Goal: Task Accomplishment & Management: Manage account settings

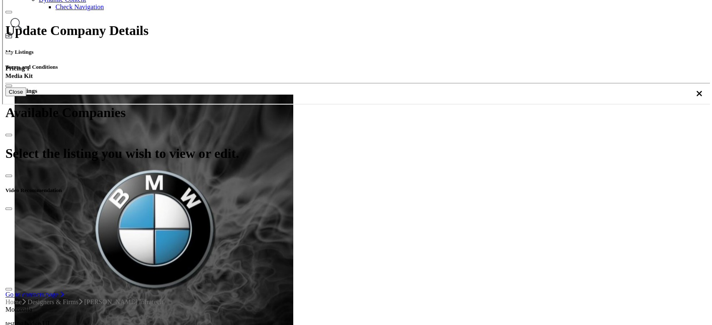
scroll to position [55, 0]
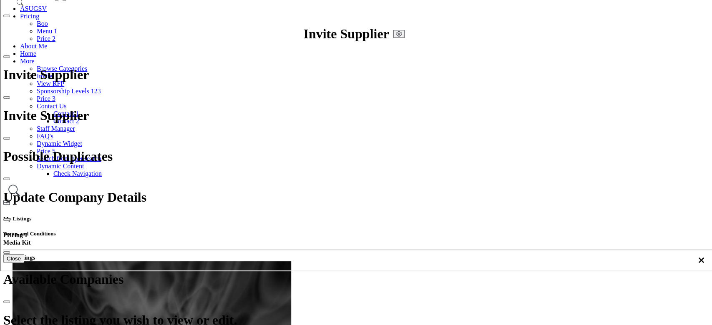
scroll to position [0, 0]
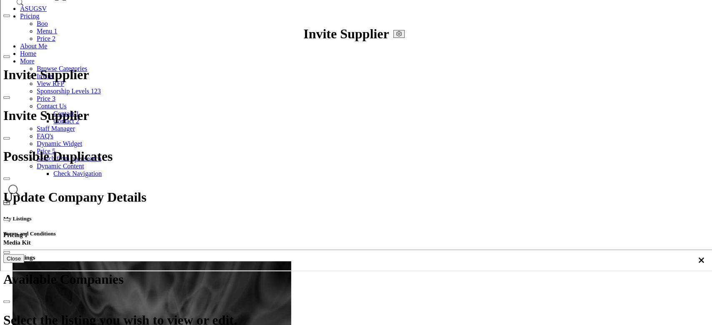
scroll to position [7, 0]
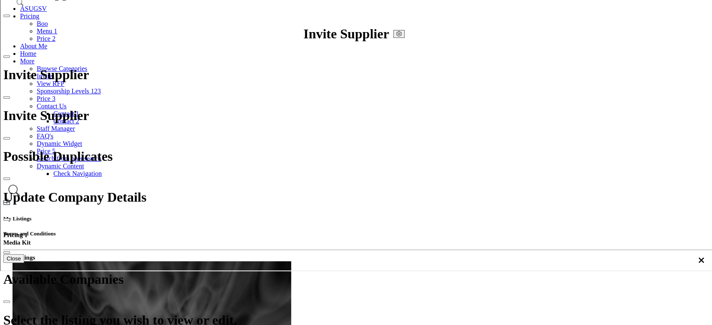
scroll to position [118, 0]
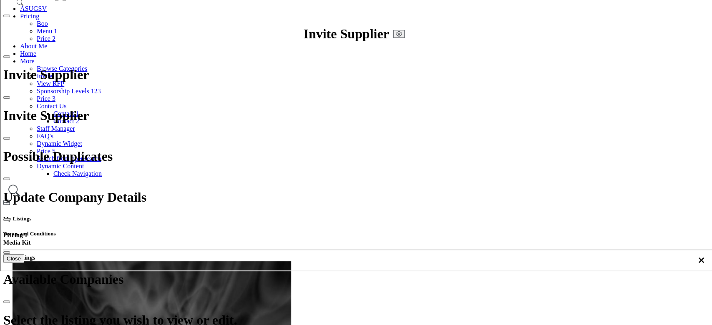
scroll to position [137, 0]
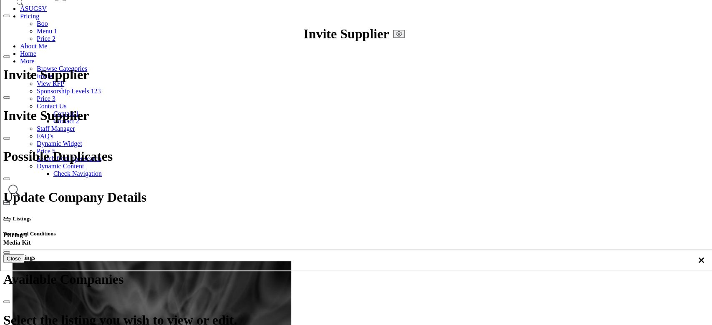
scroll to position [137, 0]
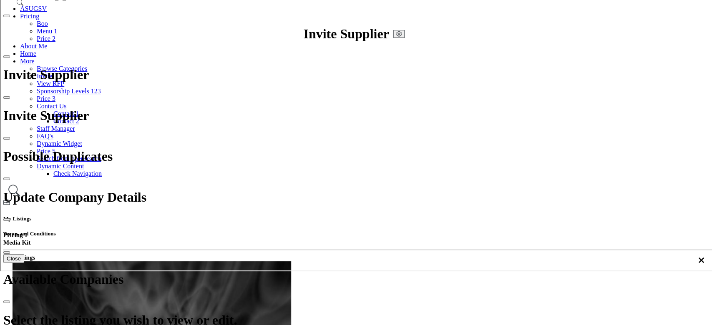
scroll to position [96, 0]
